Goal: Information Seeking & Learning: Learn about a topic

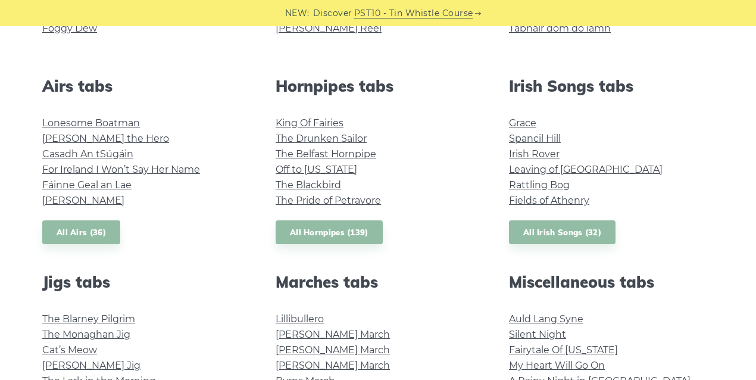
scroll to position [477, 0]
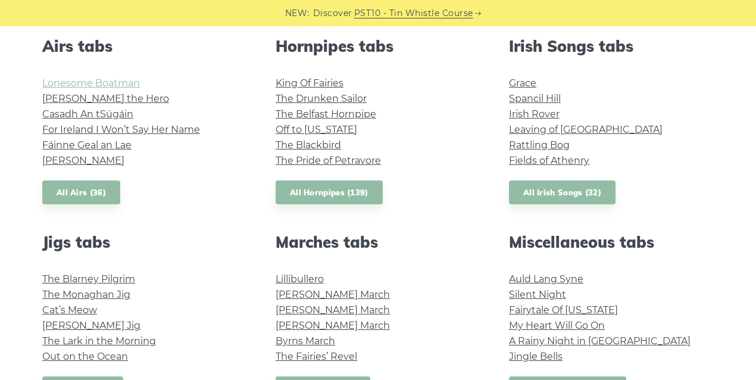
click at [117, 85] on link "Lonesome Boatman" at bounding box center [91, 82] width 98 height 11
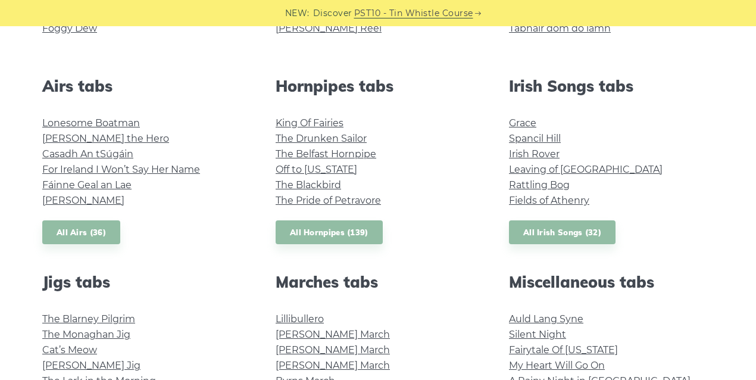
scroll to position [397, 0]
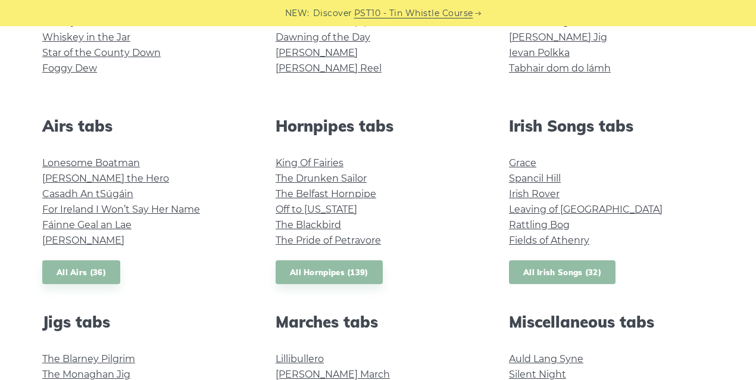
click at [541, 272] on link "All Irish Songs (32)" at bounding box center [562, 272] width 107 height 24
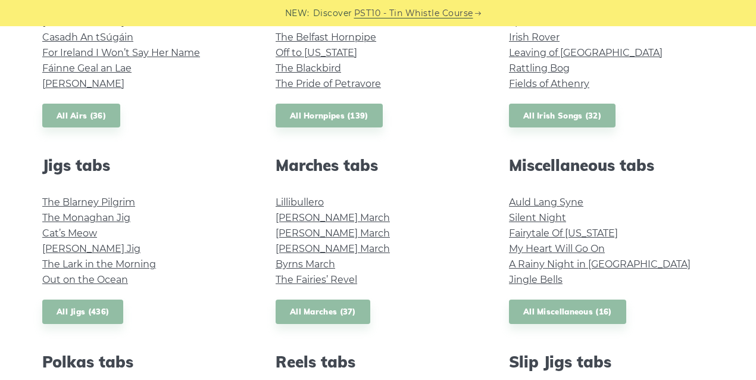
scroll to position [596, 0]
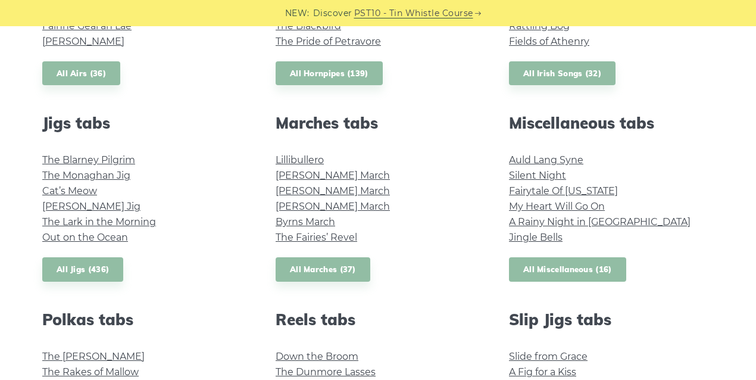
click at [553, 273] on link "All Miscellaneous (16)" at bounding box center [567, 269] width 117 height 24
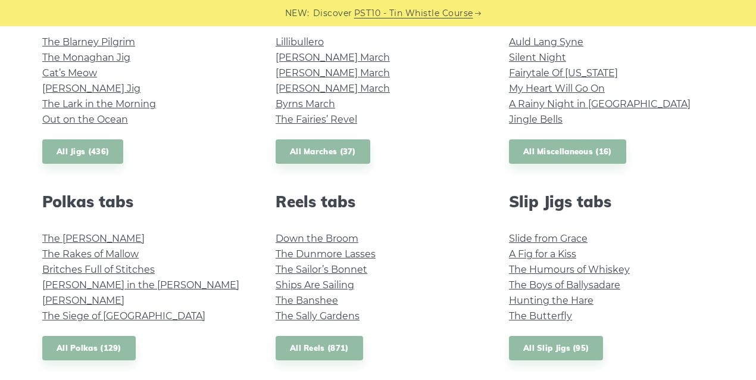
scroll to position [715, 0]
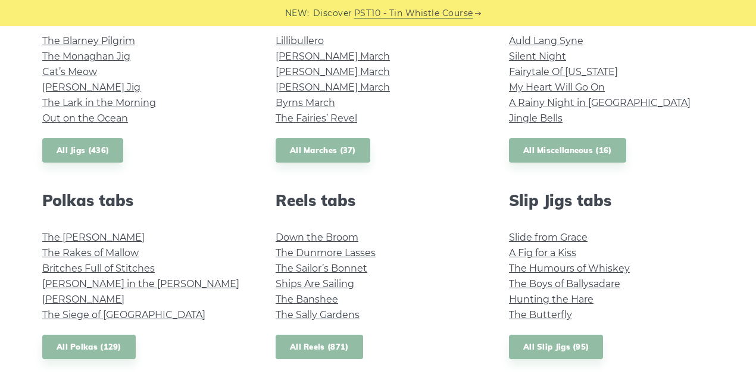
click at [331, 348] on link "All Reels (871)" at bounding box center [320, 347] width 88 height 24
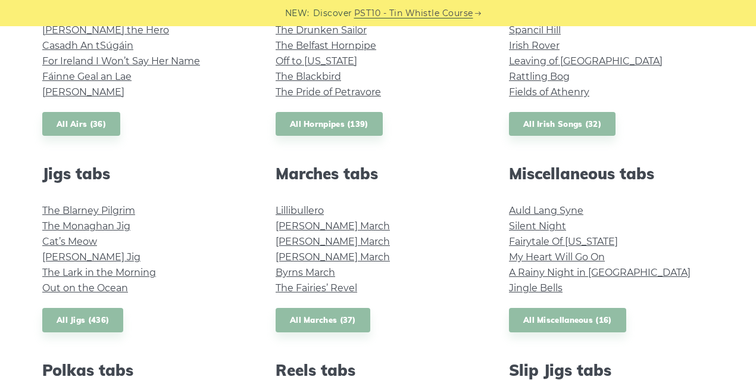
scroll to position [516, 0]
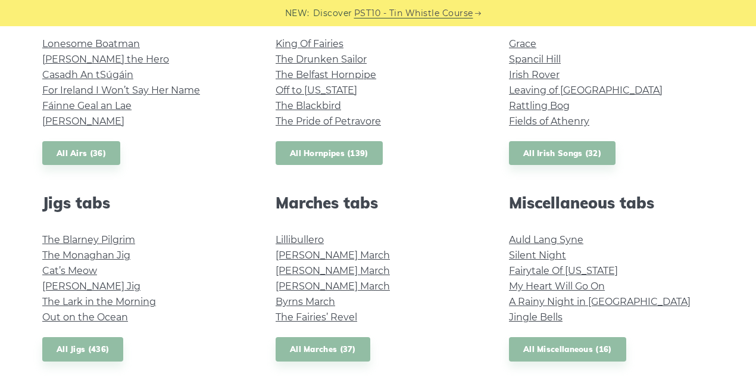
click at [338, 156] on link "All Hornpipes (139)" at bounding box center [329, 153] width 107 height 24
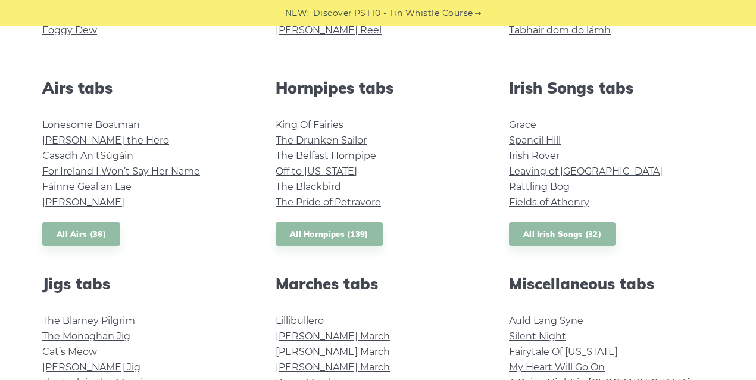
scroll to position [437, 0]
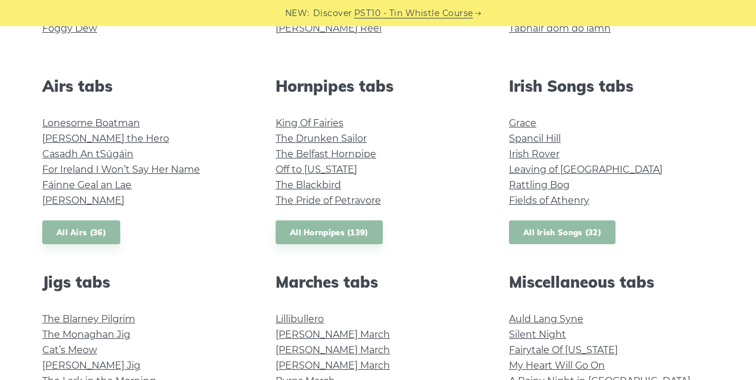
click at [577, 229] on link "All Irish Songs (32)" at bounding box center [562, 232] width 107 height 24
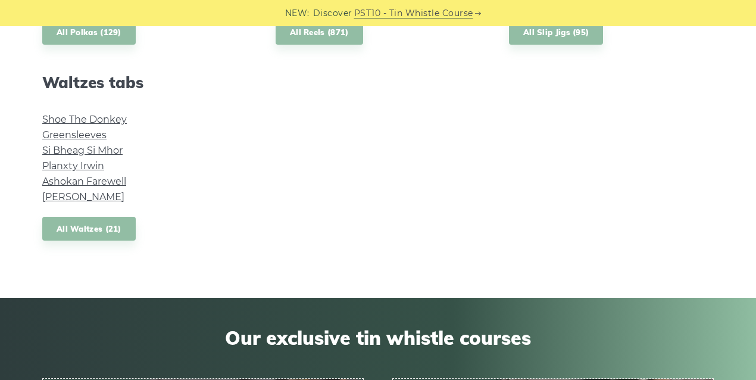
scroll to position [1032, 0]
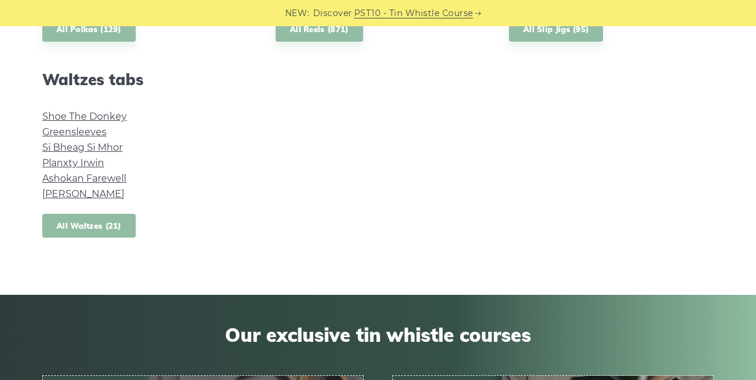
click at [89, 221] on link "All Waltzes (21)" at bounding box center [89, 226] width 94 height 24
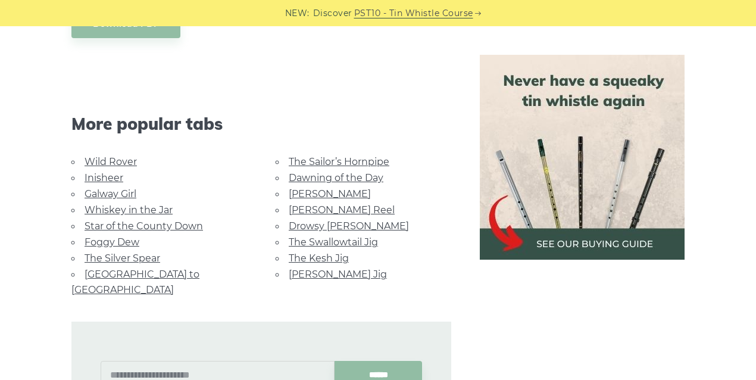
scroll to position [912, 0]
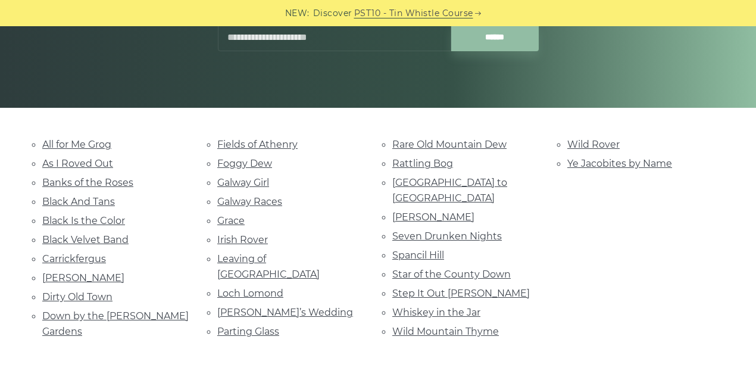
scroll to position [238, 0]
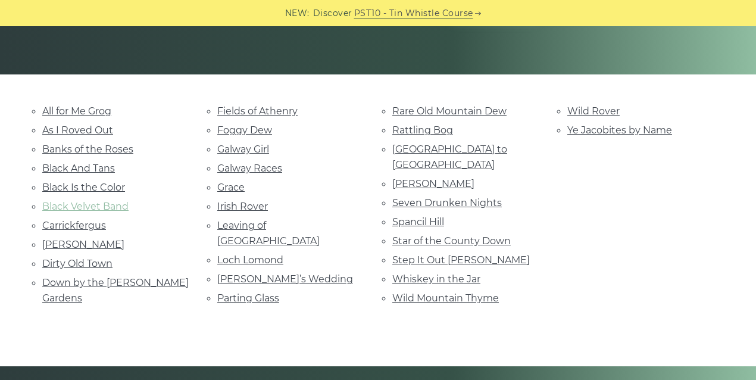
click at [115, 203] on link "Black Velvet Band" at bounding box center [85, 206] width 86 height 11
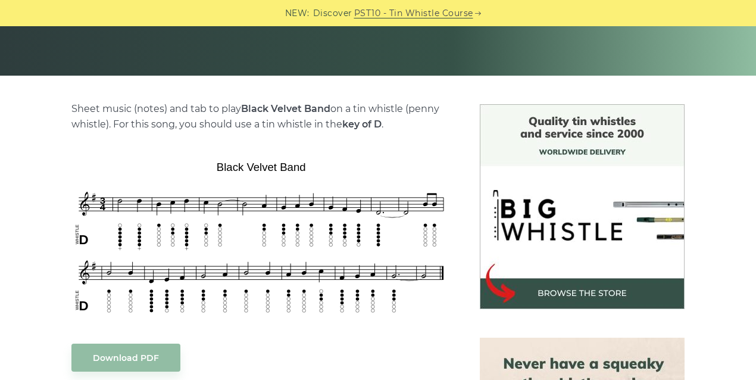
scroll to position [238, 0]
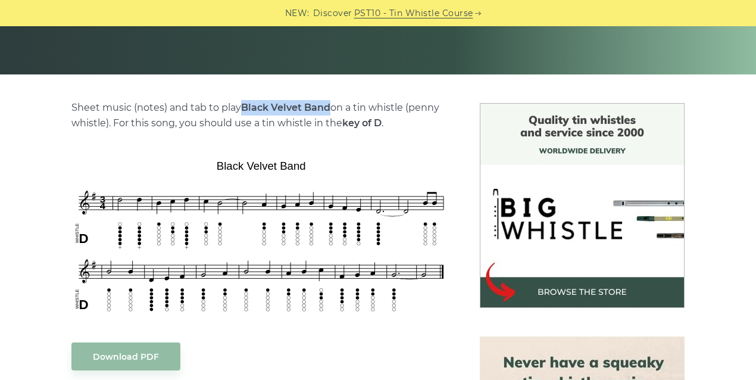
drag, startPoint x: 244, startPoint y: 108, endPoint x: 331, endPoint y: 107, distance: 87.0
click at [331, 107] on p "Sheet music (notes) and tab to play Black Velvet Band on a tin whistle ([PERSON…" at bounding box center [261, 115] width 380 height 31
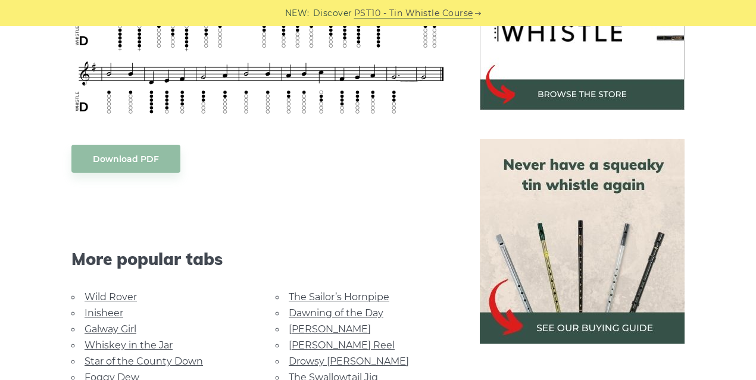
scroll to position [437, 0]
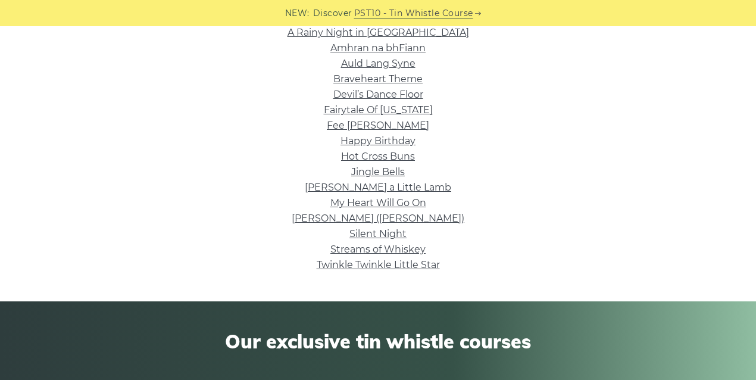
scroll to position [317, 0]
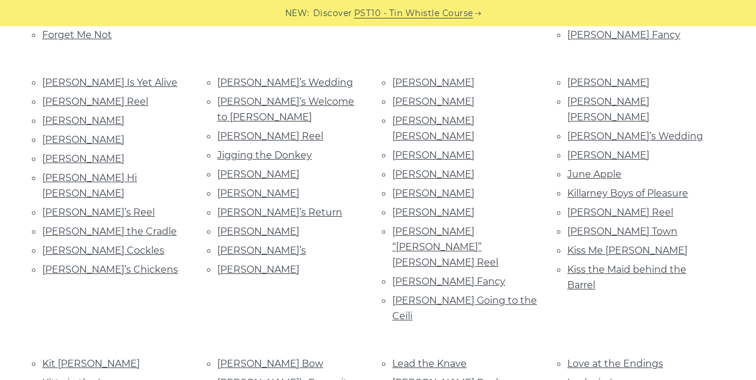
scroll to position [1390, 0]
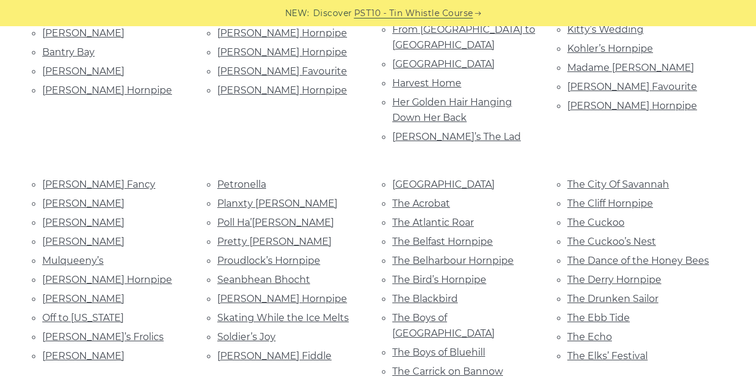
scroll to position [437, 0]
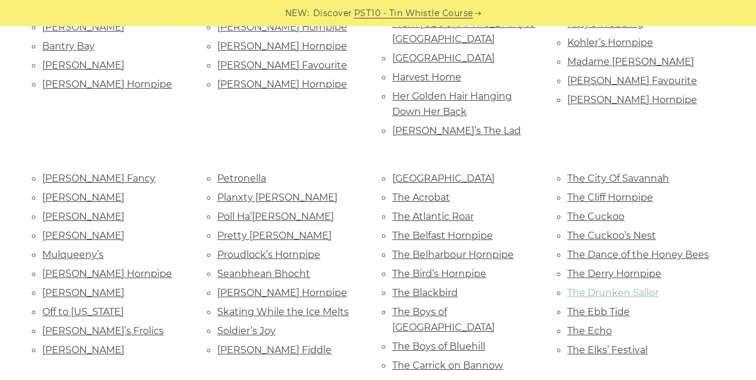
click at [611, 287] on link "The Drunken Sailor" at bounding box center [613, 292] width 91 height 11
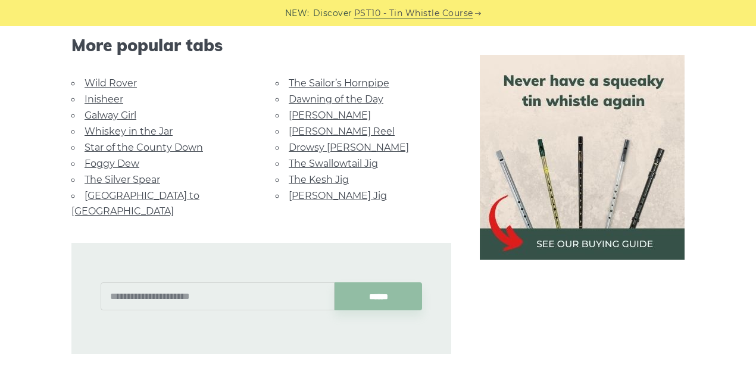
scroll to position [2064, 0]
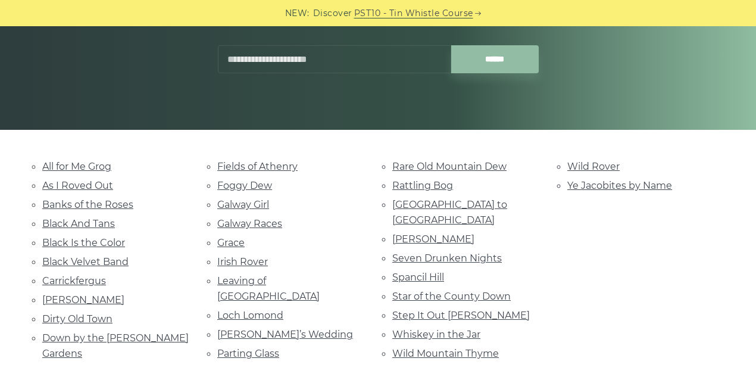
scroll to position [198, 0]
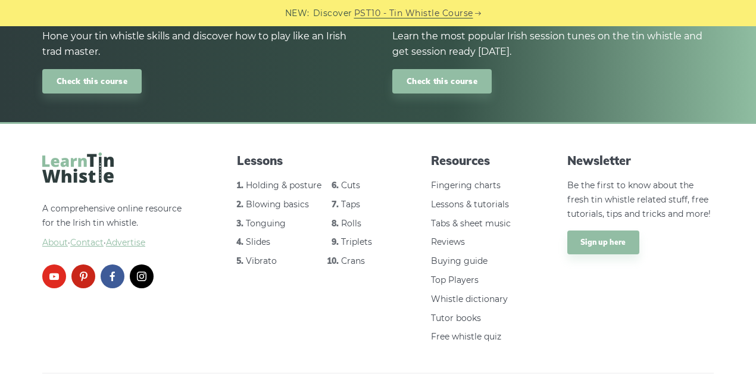
scroll to position [980, 0]
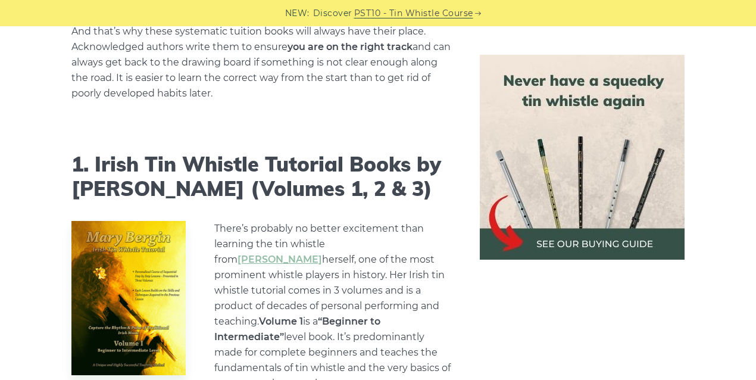
scroll to position [992, 0]
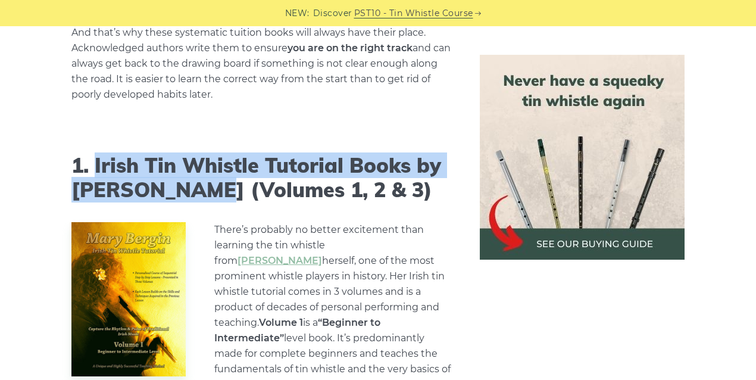
drag, startPoint x: 94, startPoint y: 148, endPoint x: 198, endPoint y: 171, distance: 106.7
click at [198, 171] on h2 "1. Irish Tin Whistle Tutorial Books by Mary Bergin (Volumes 1, 2 & 3)" at bounding box center [261, 178] width 380 height 49
